Goal: Obtain resource: Obtain resource

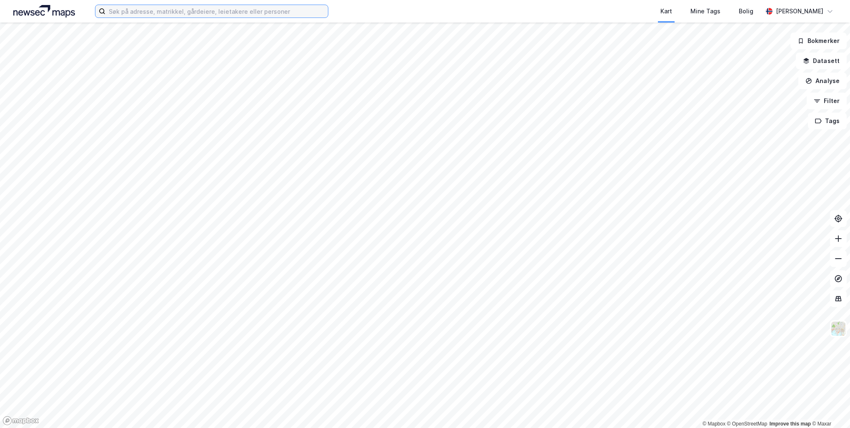
click at [220, 6] on input at bounding box center [216, 11] width 223 height 13
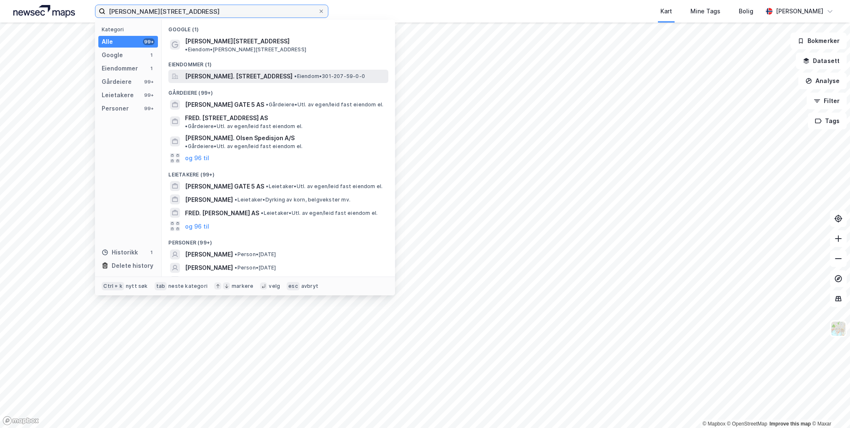
type input "[PERSON_NAME][STREET_ADDRESS]"
click at [267, 71] on span "[PERSON_NAME]. [STREET_ADDRESS]" at bounding box center [239, 76] width 108 height 10
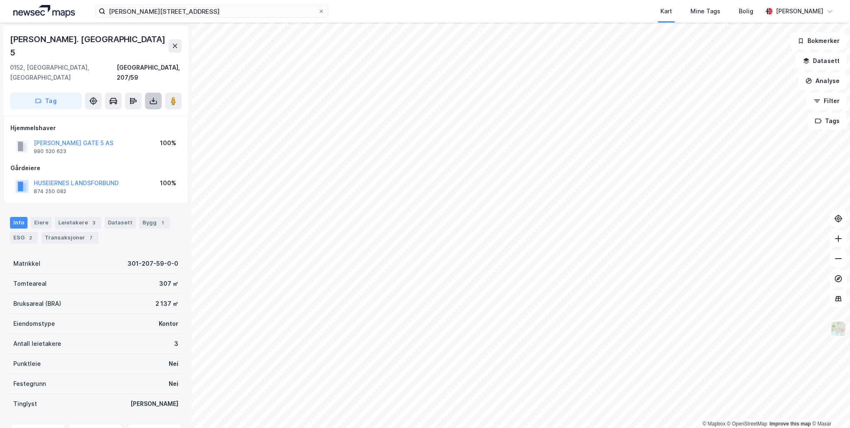
click at [150, 97] on icon at bounding box center [153, 101] width 8 height 8
click at [150, 111] on div "Last ned grunnbok" at bounding box center [117, 117] width 89 height 13
